Goal: Task Accomplishment & Management: Use online tool/utility

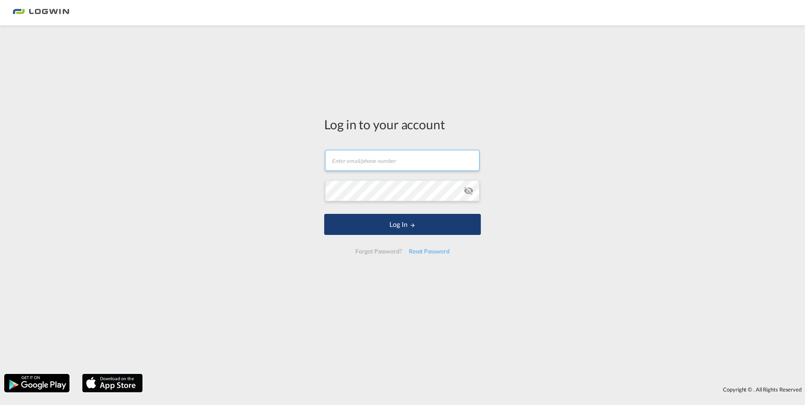
type input "[PERSON_NAME][EMAIL_ADDRESS][PERSON_NAME][DOMAIN_NAME]"
click at [388, 220] on button "Log In" at bounding box center [402, 224] width 157 height 21
